Goal: Task Accomplishment & Management: Manage account settings

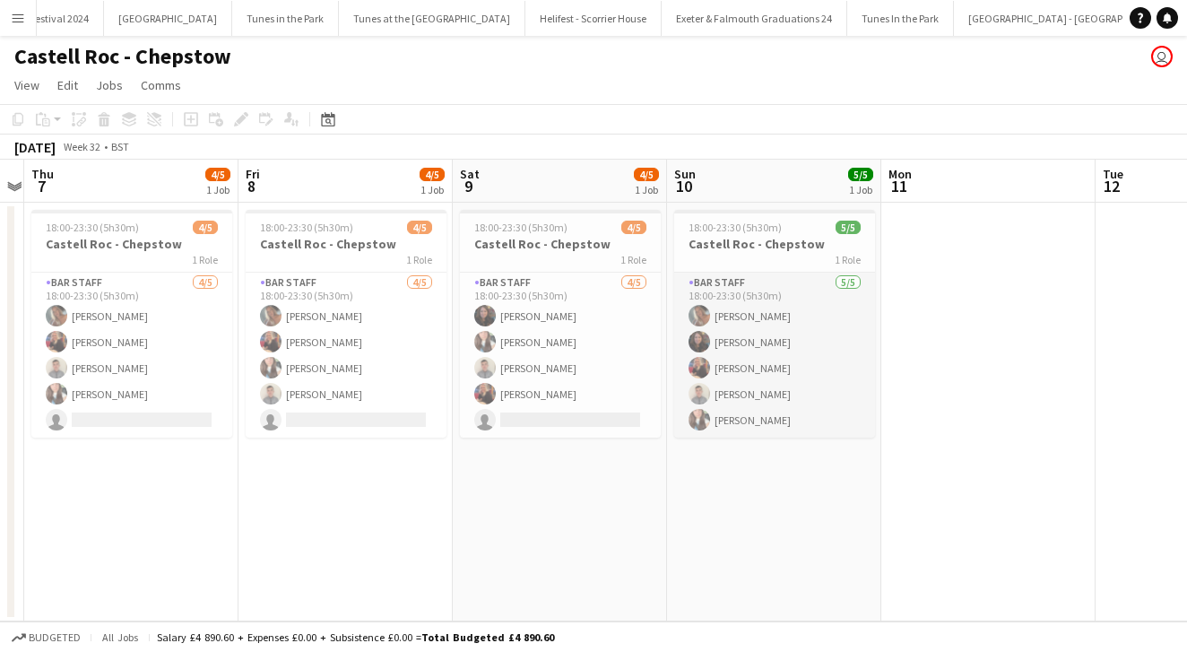
scroll to position [0, 560]
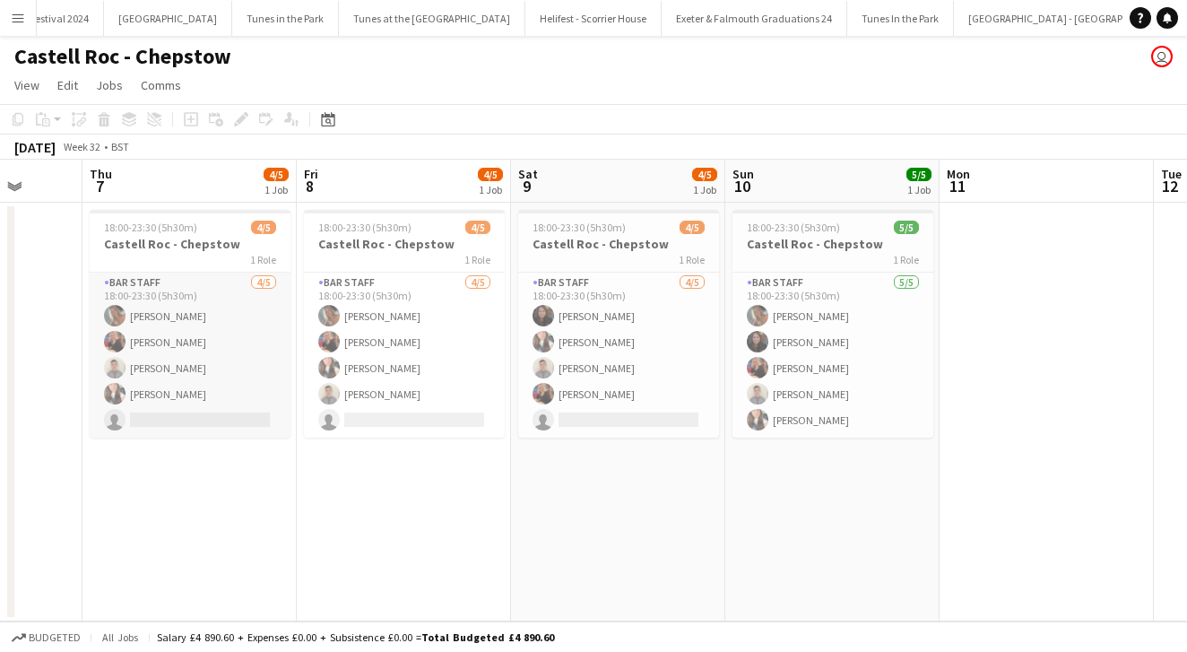
click at [240, 350] on app-card-role "Bar Staff [DATE] 18:00-23:30 (5h30m) [PERSON_NAME] [PERSON_NAME] [PERSON_NAME] …" at bounding box center [190, 355] width 201 height 165
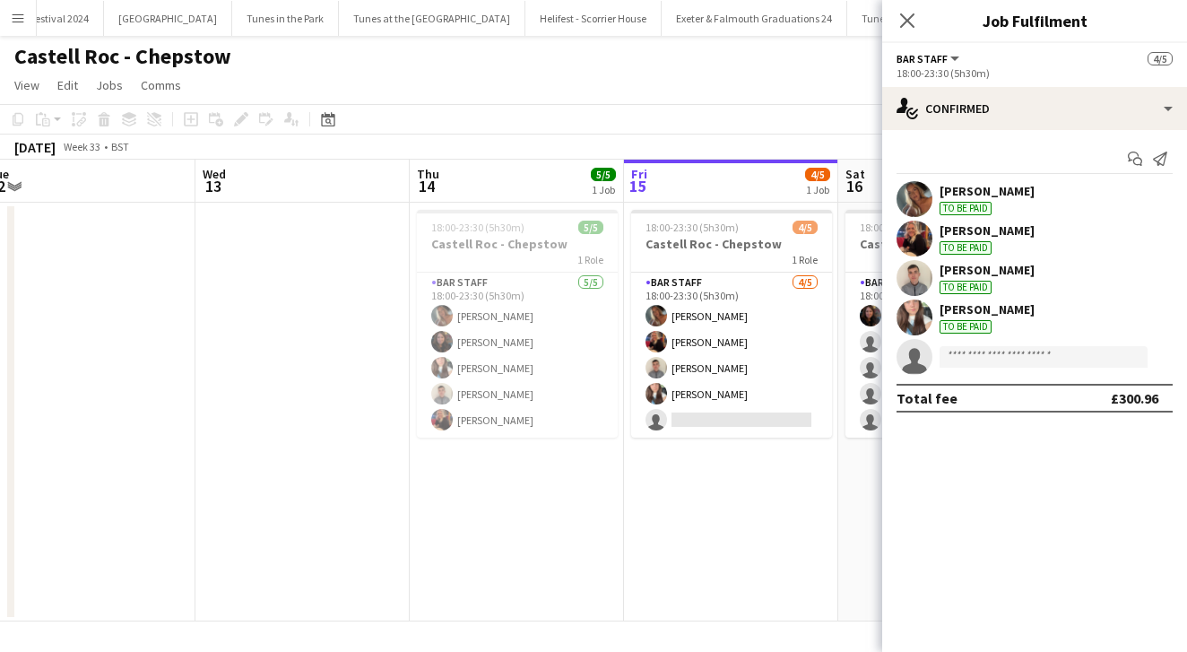
scroll to position [0, 670]
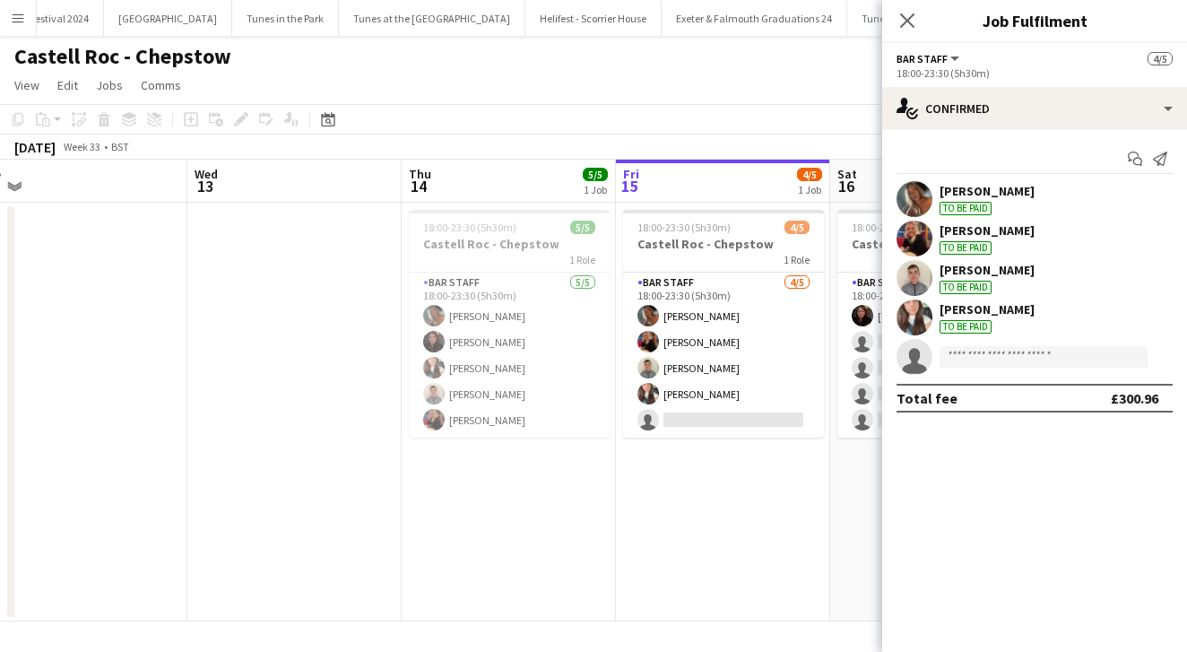
click at [286, 422] on app-date-cell at bounding box center [294, 412] width 214 height 419
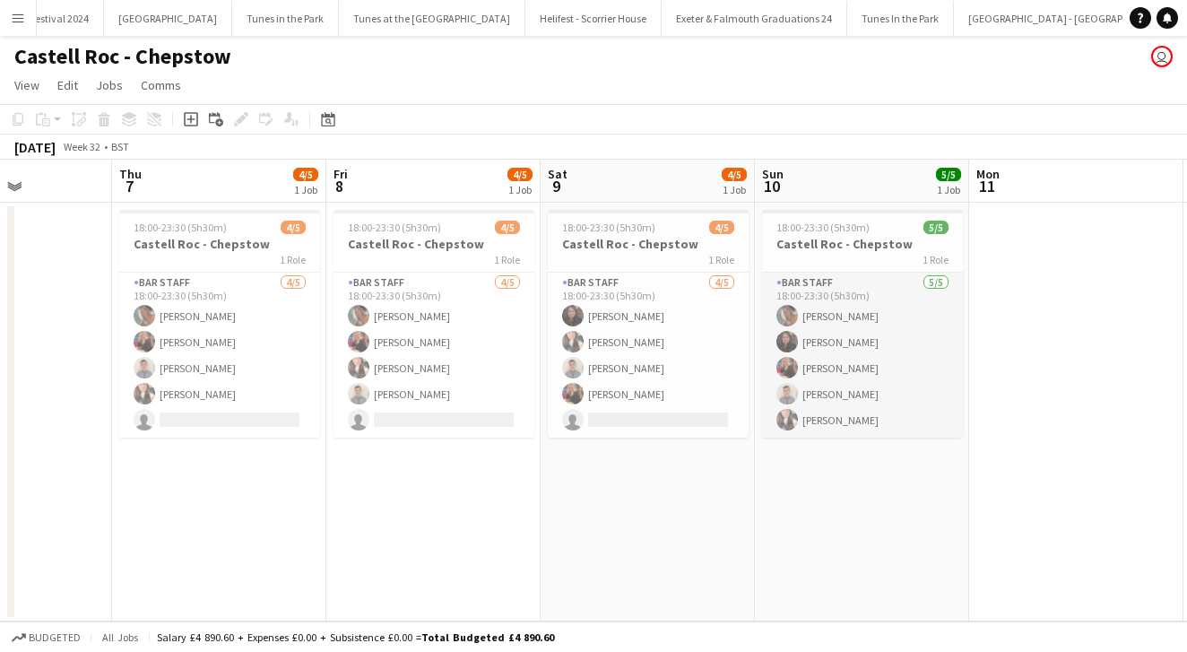
scroll to position [0, 514]
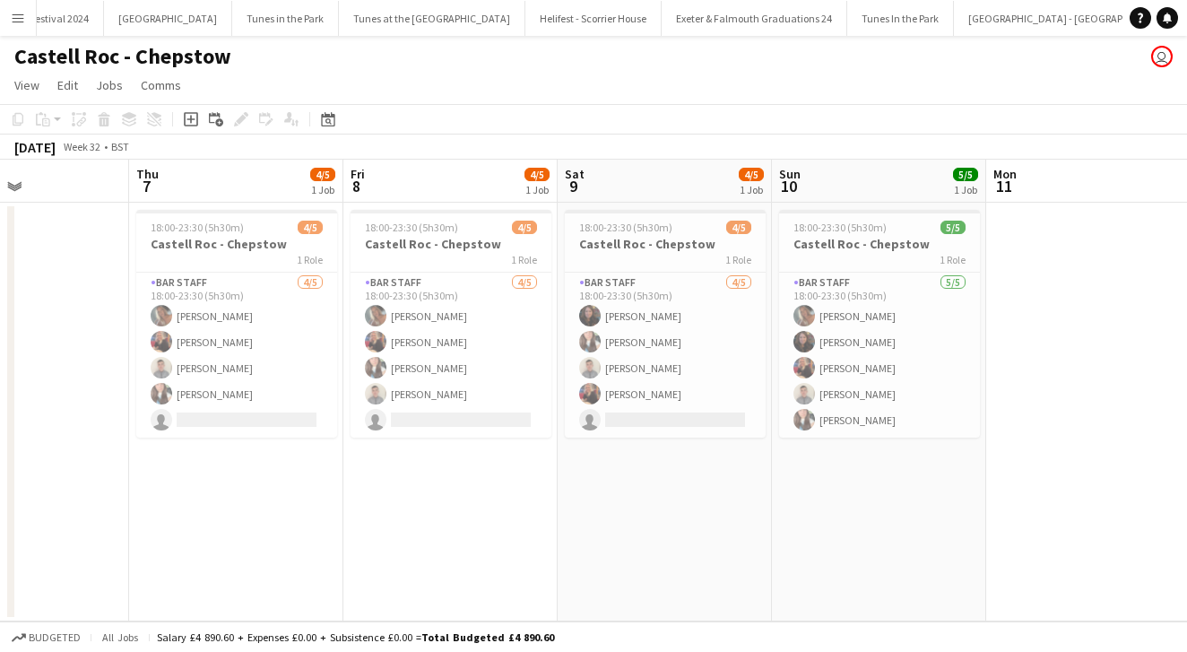
click at [25, 25] on button "Menu" at bounding box center [18, 18] width 36 height 36
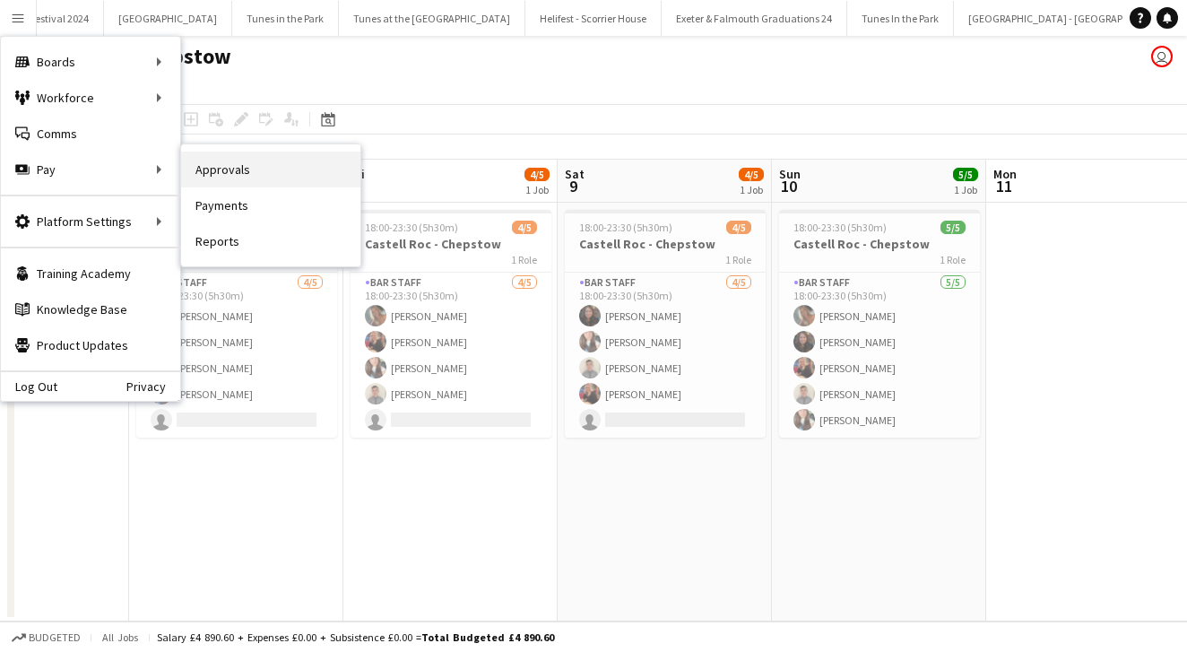
click at [230, 186] on link "Approvals" at bounding box center [270, 170] width 179 height 36
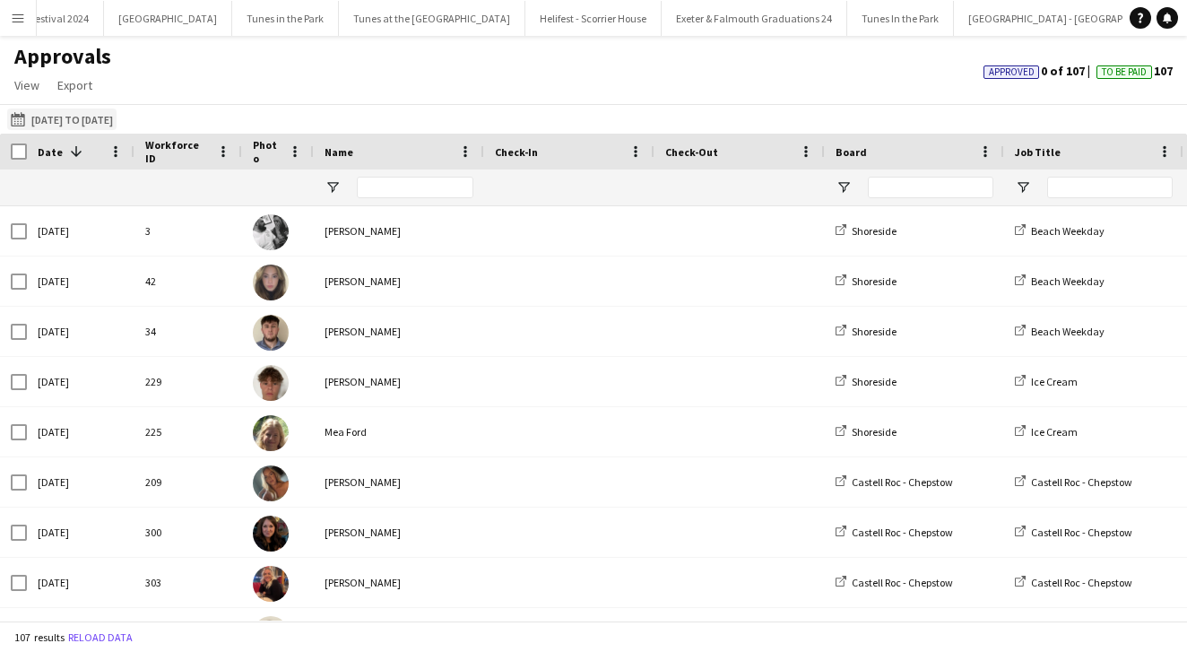
click at [79, 120] on button "[DATE] to [DATE] [DATE] to [DATE]" at bounding box center [61, 119] width 109 height 22
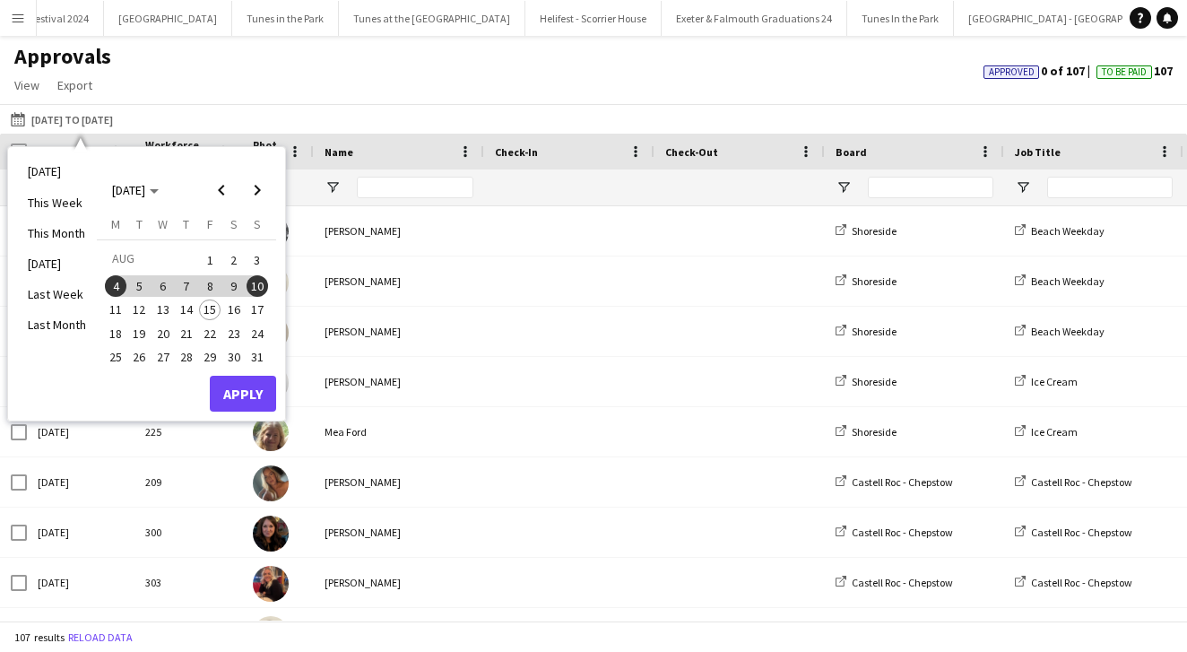
click at [427, 122] on div "[DATE] to [DATE] [DATE] to [DATE] [DATE] This Week This Month [DATE] Last Week …" at bounding box center [593, 119] width 1187 height 30
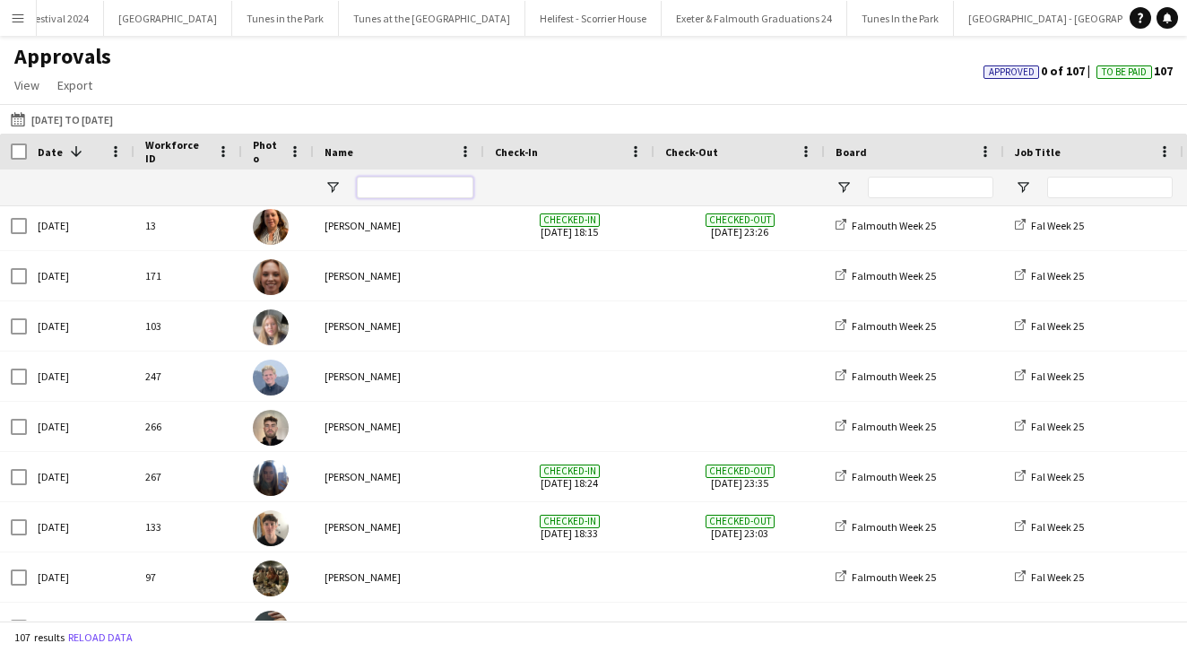
click at [404, 184] on input "Name Filter Input" at bounding box center [415, 188] width 117 height 22
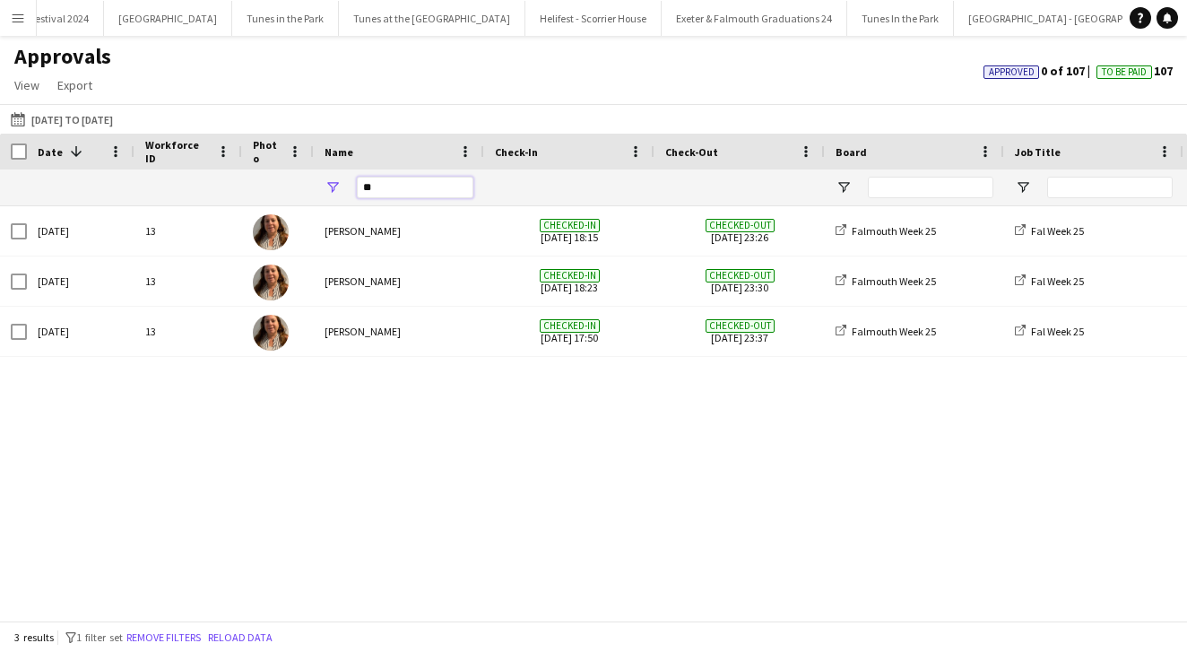
type input "*"
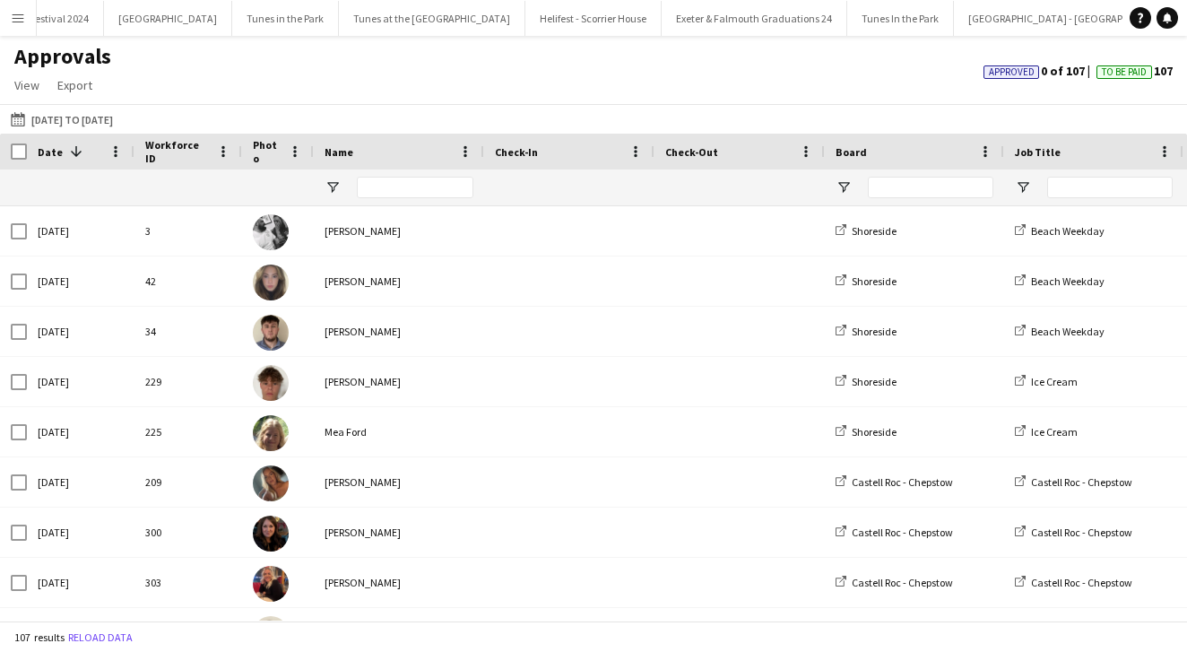
click at [1133, 82] on div "Approved 0 of 107 To Be Paid 107" at bounding box center [1078, 74] width 218 height 22
click at [1116, 70] on span "To Be Paid" at bounding box center [1124, 72] width 45 height 12
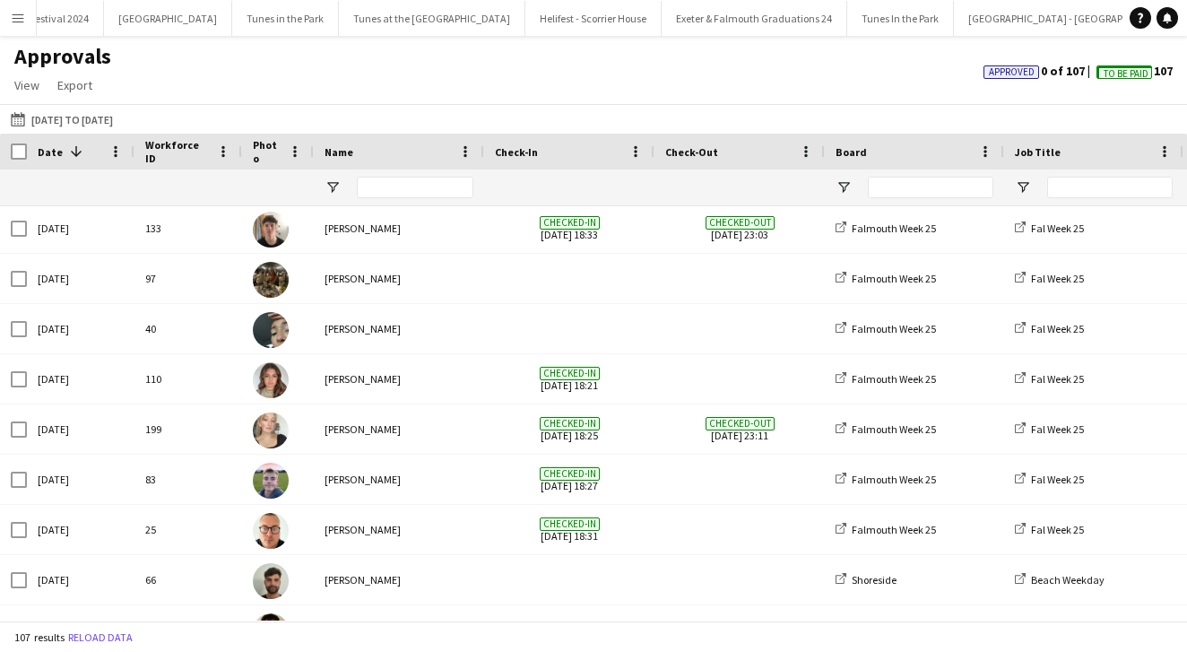
scroll to position [1049, 0]
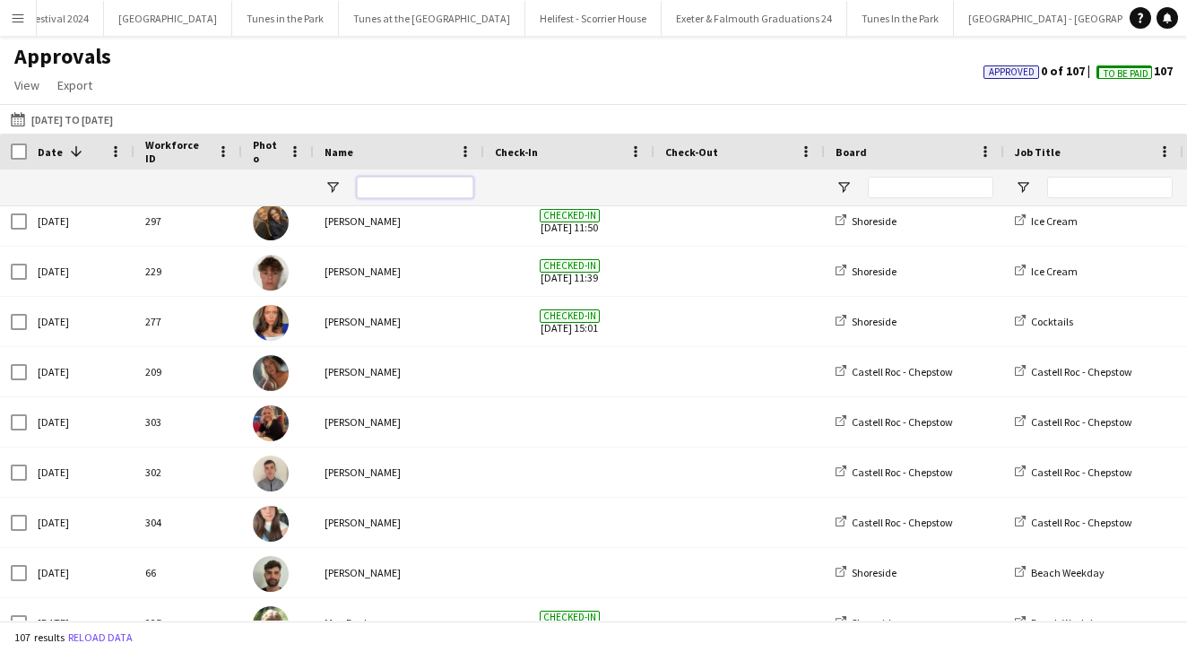
click at [373, 187] on input "Name Filter Input" at bounding box center [415, 188] width 117 height 22
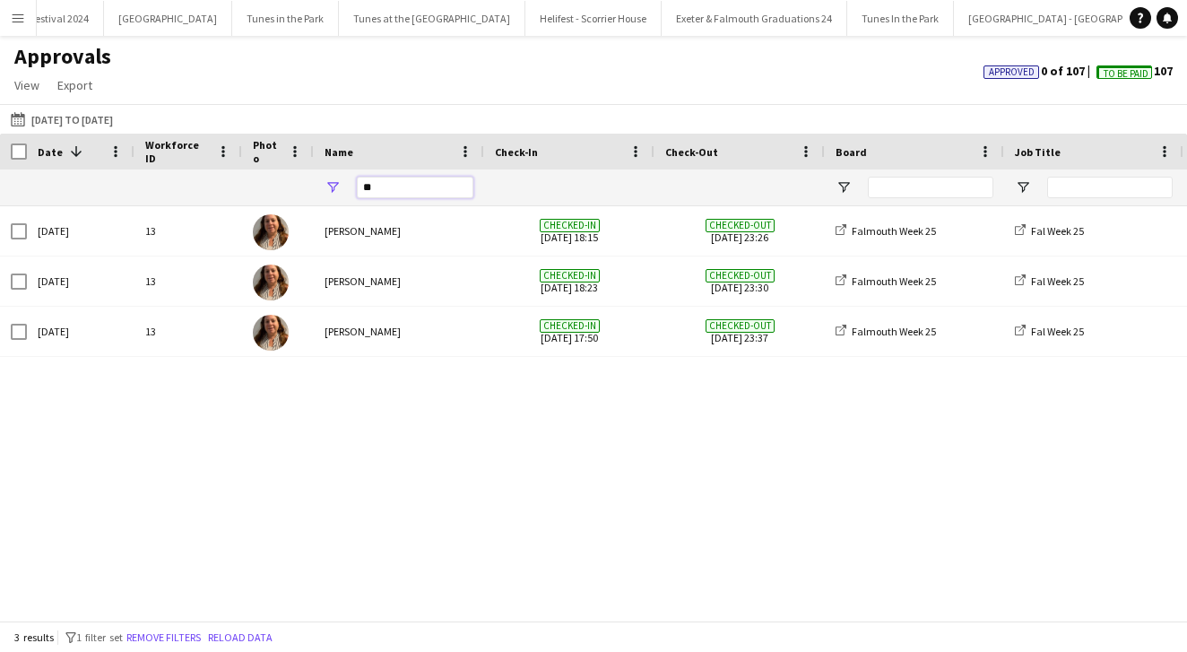
type input "*"
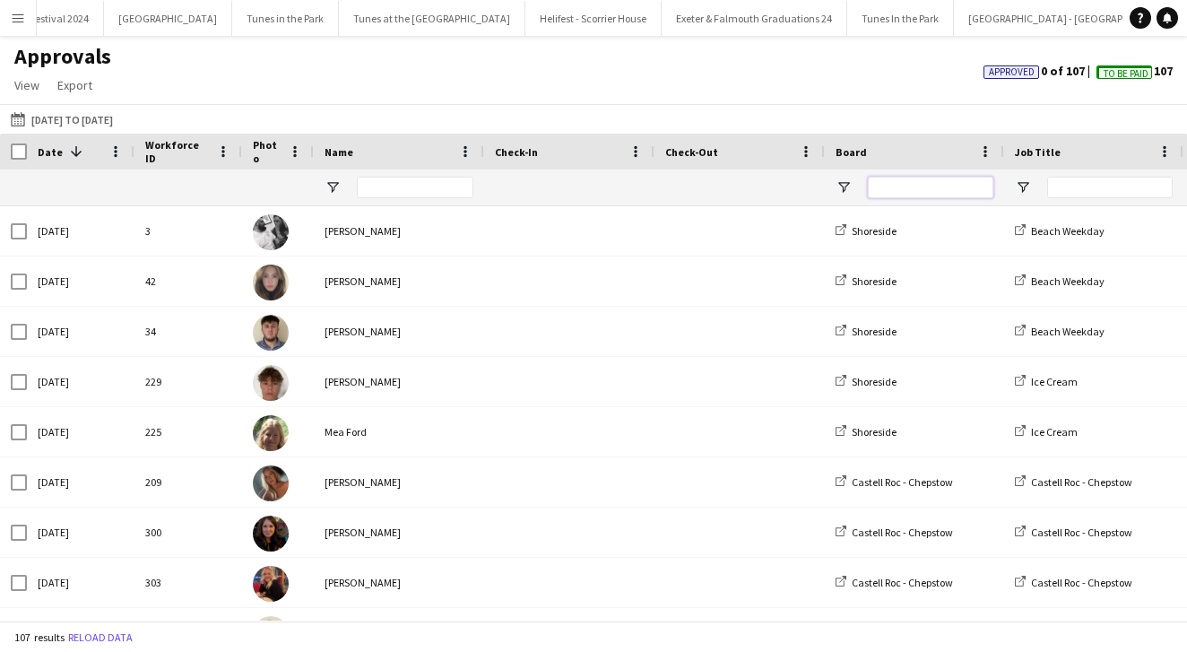
click at [922, 183] on input "Board Filter Input" at bounding box center [931, 188] width 126 height 22
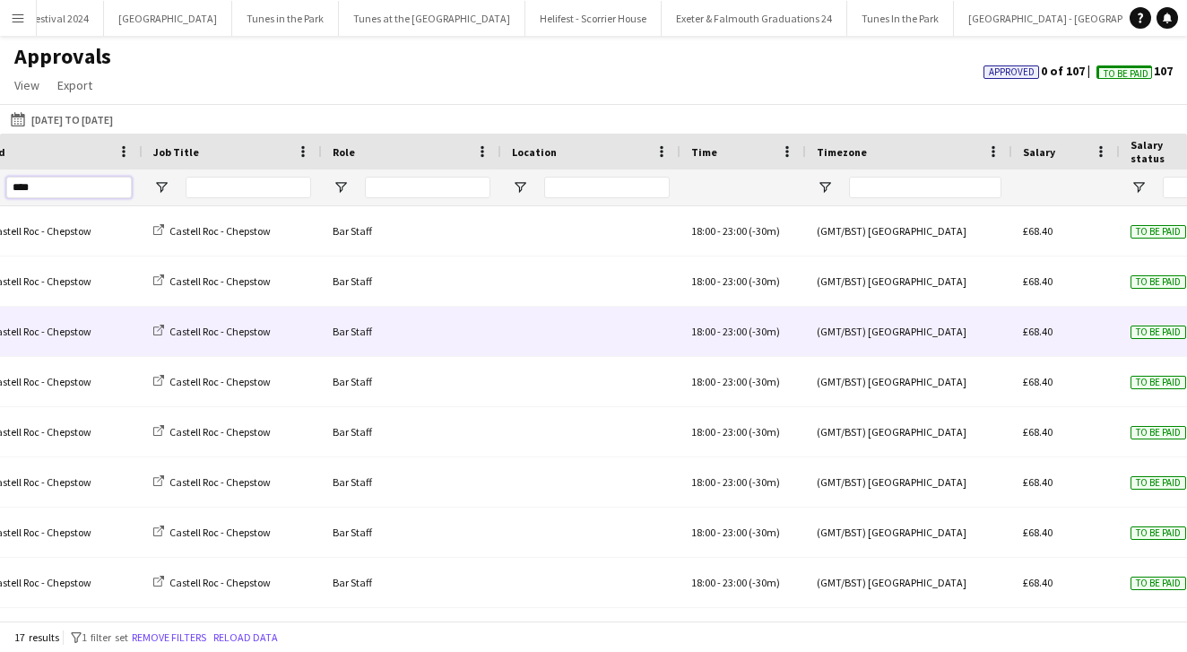
scroll to position [0, 0]
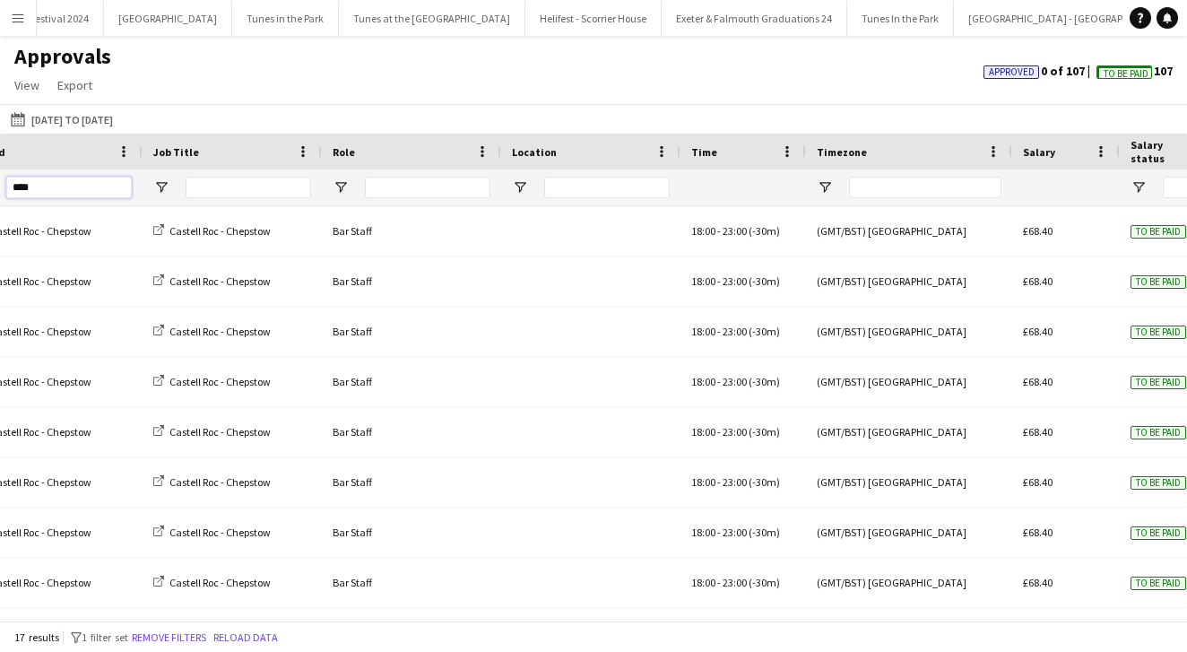
type input "****"
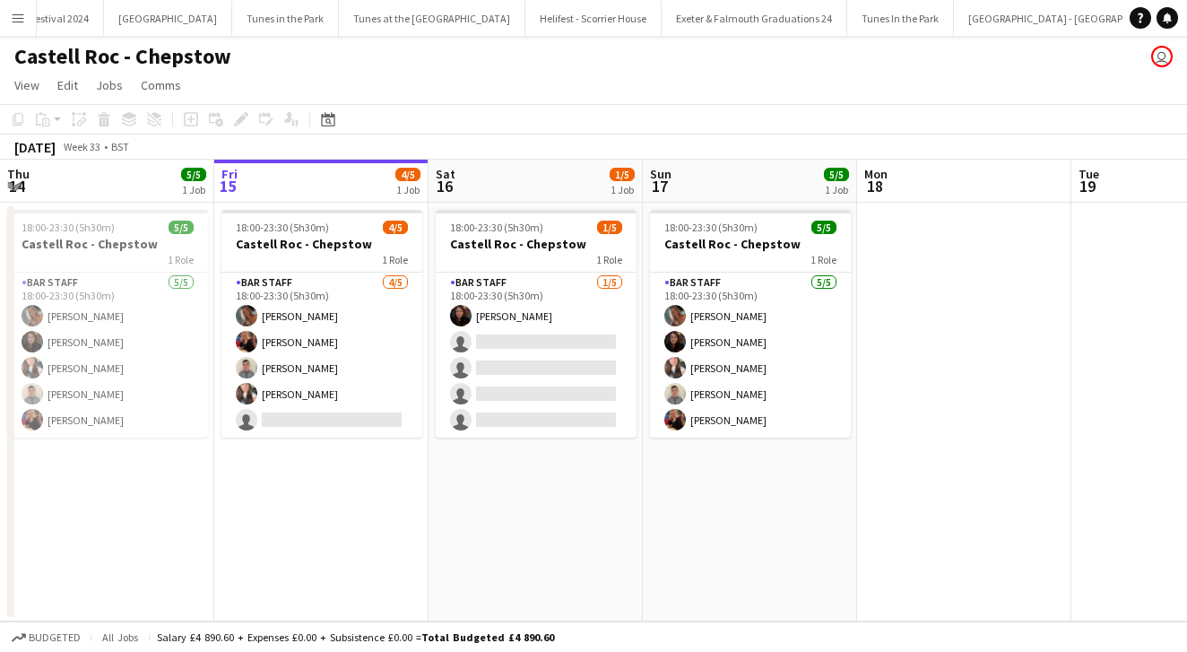
click at [26, 19] on button "Menu" at bounding box center [18, 18] width 36 height 36
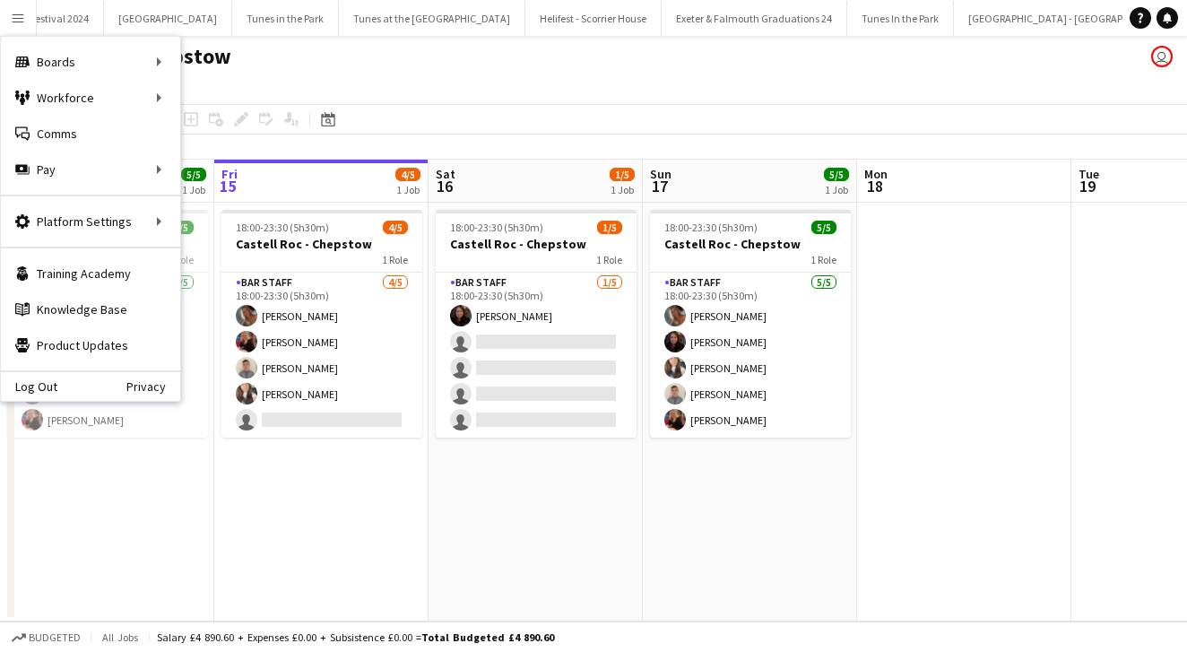
click at [485, 84] on app-page-menu "View Day view expanded Day view collapsed Month view Date picker Jump to [DATE]…" at bounding box center [593, 87] width 1187 height 34
